Goal: Check status

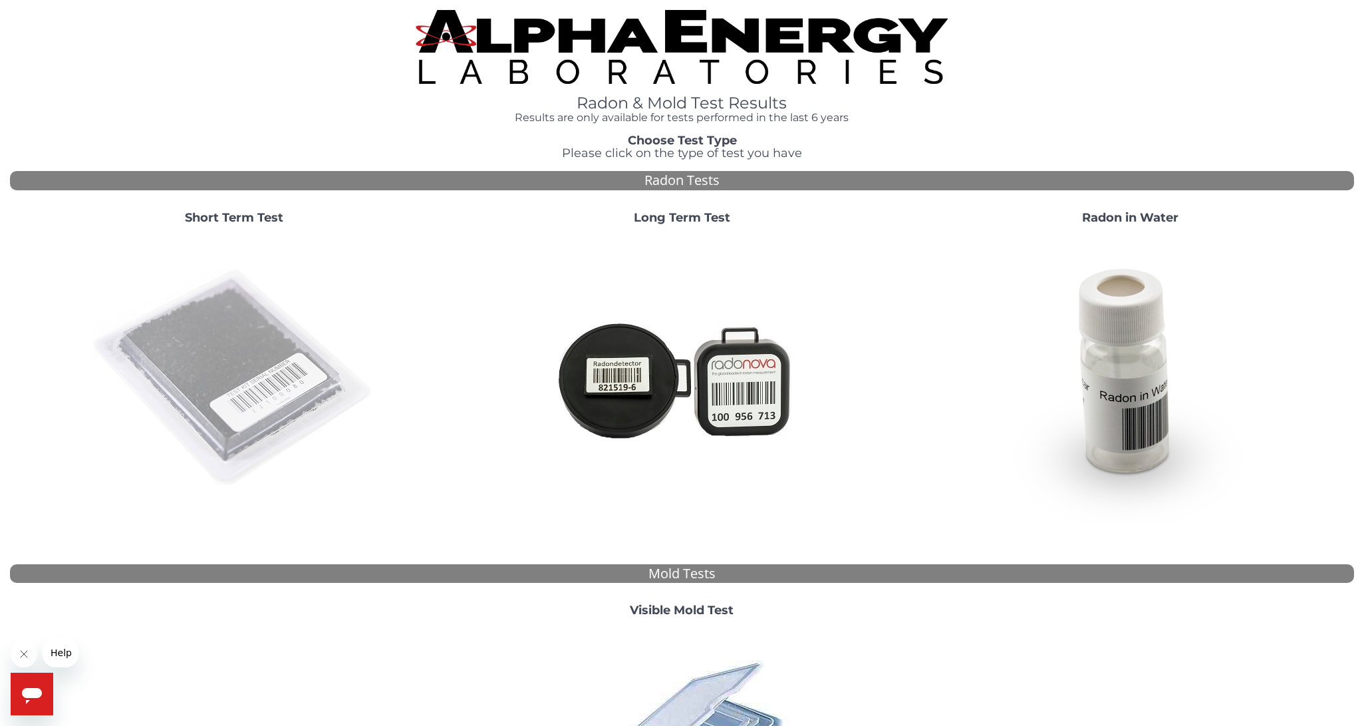
click at [266, 371] on img at bounding box center [234, 378] width 286 height 286
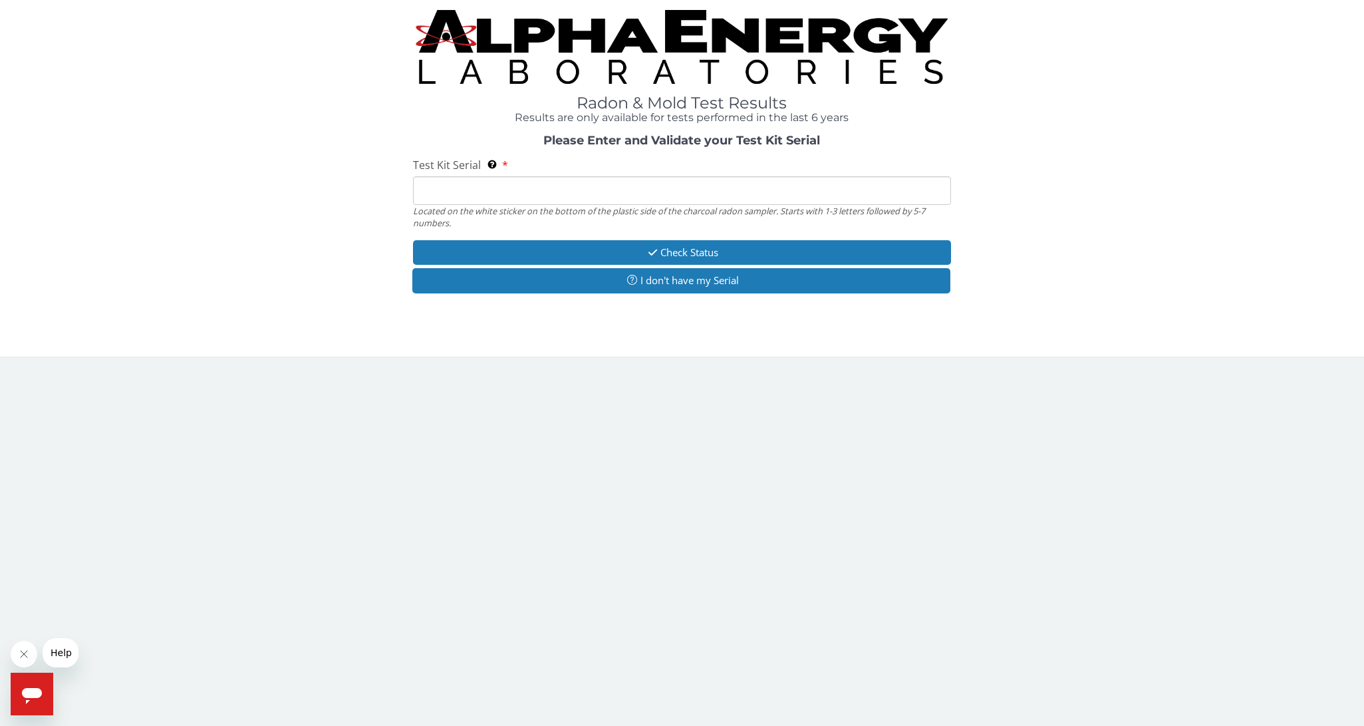
click at [424, 196] on input "Test Kit Serial Located on the white sticker on the bottom of the plastic side …" at bounding box center [681, 190] width 537 height 29
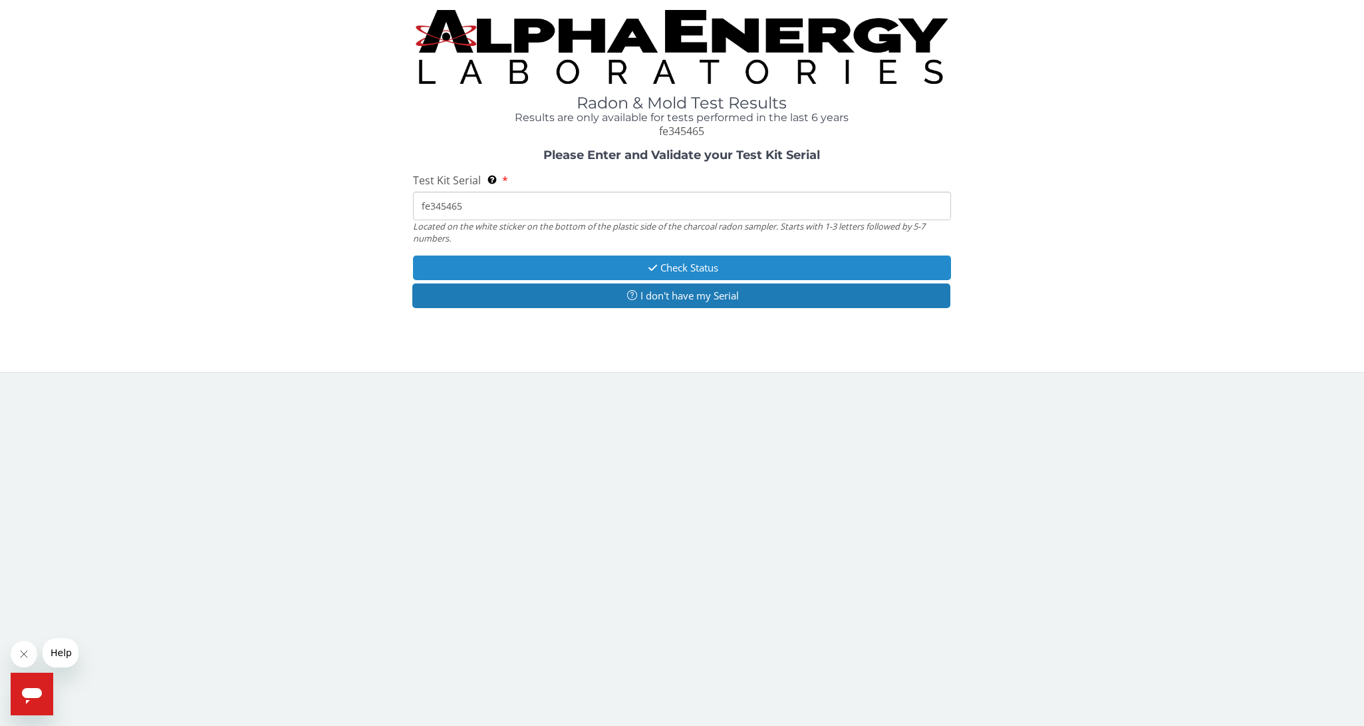
type input "fe345465"
click at [551, 265] on button "Check Status" at bounding box center [681, 267] width 537 height 25
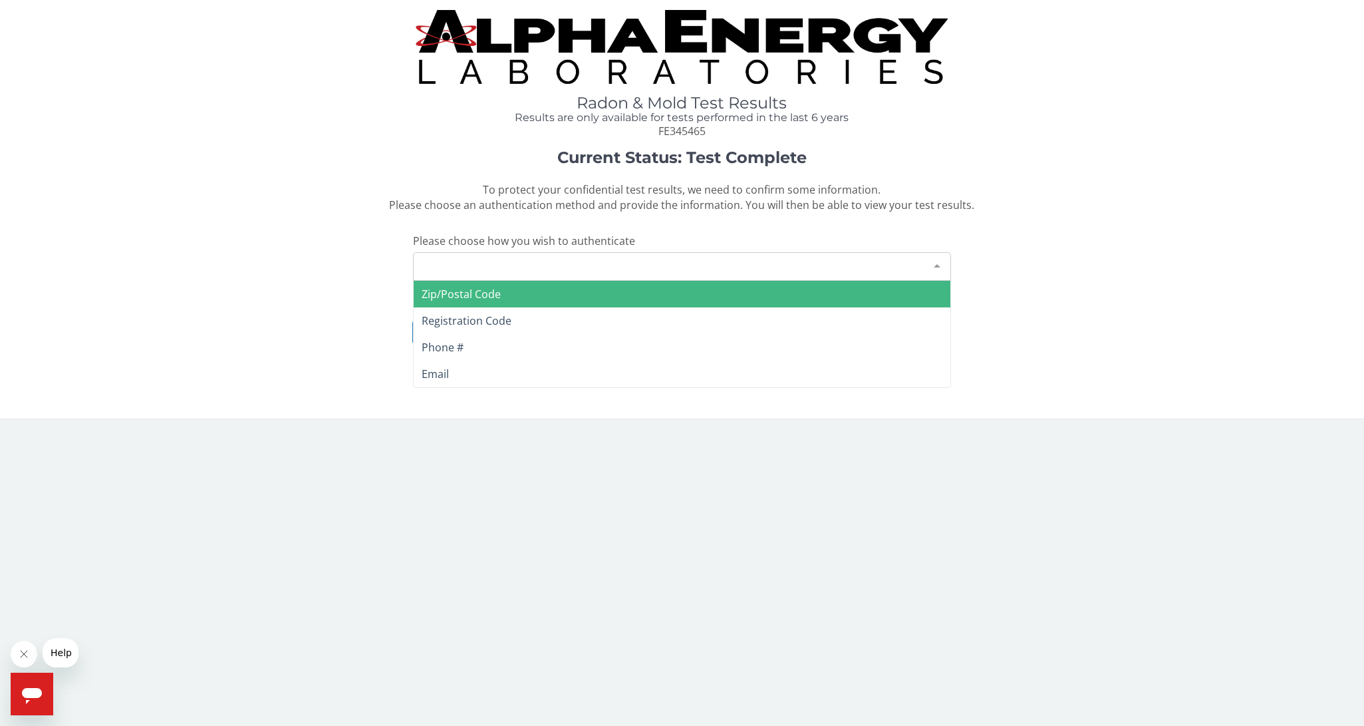
click at [936, 263] on div at bounding box center [937, 265] width 27 height 25
click at [479, 297] on span "Zip/Postal Code" at bounding box center [461, 294] width 79 height 15
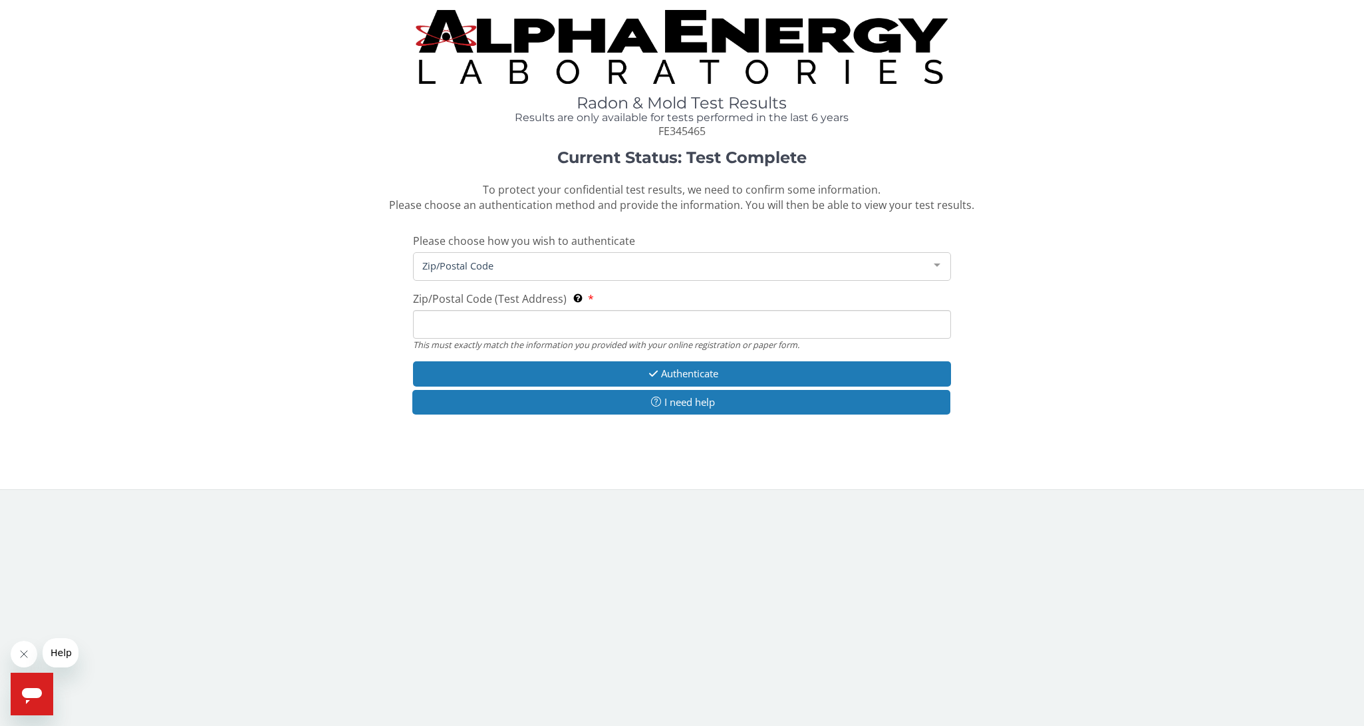
click at [463, 327] on input "Zip/Postal Code (Test Address) This must exactly match the information you prov…" at bounding box center [681, 324] width 537 height 29
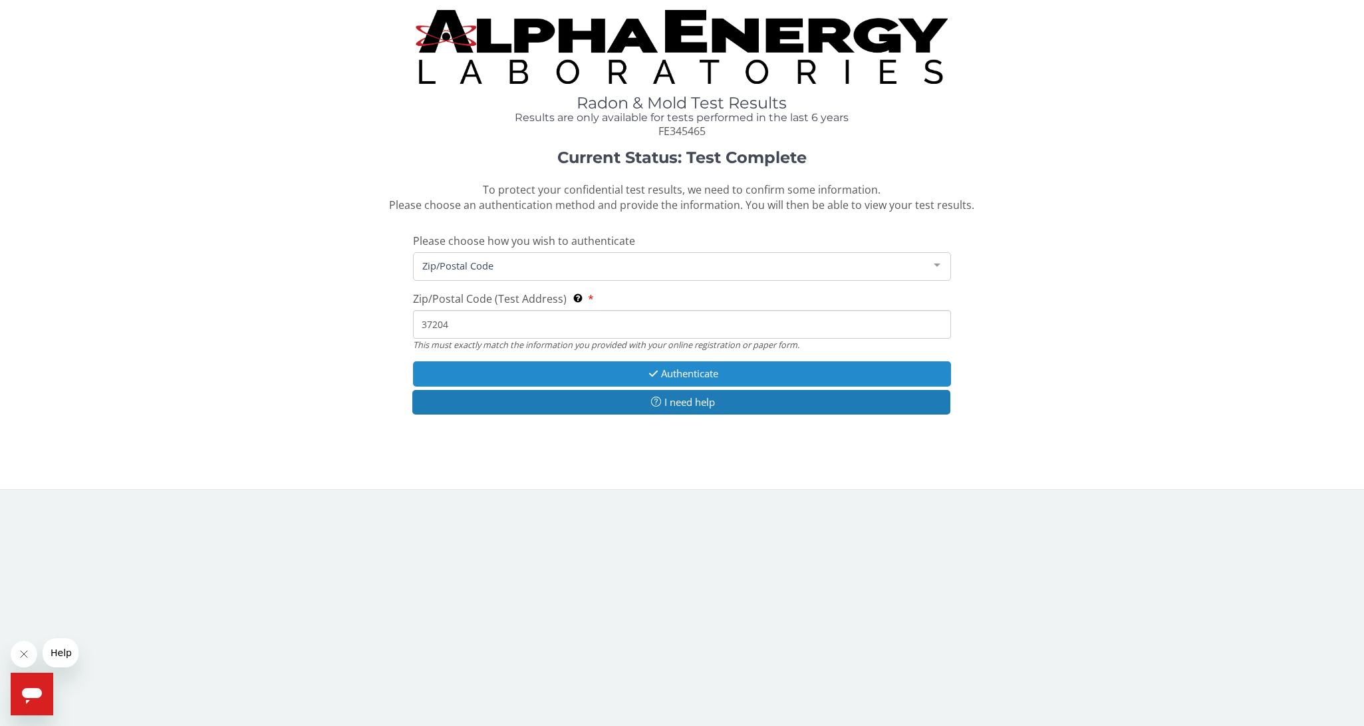
type input "37204"
click at [594, 379] on button "Authenticate" at bounding box center [681, 373] width 537 height 25
